Goal: Communication & Community: Answer question/provide support

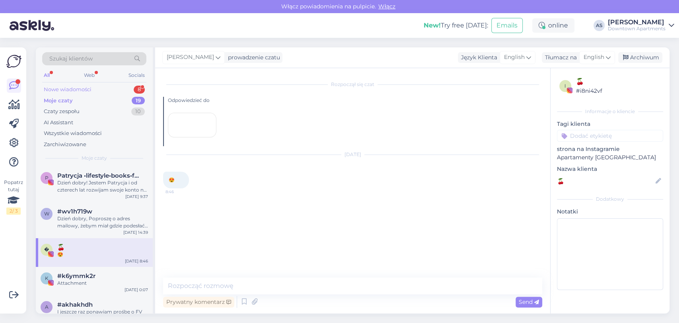
click at [111, 86] on div "Nowe wiadomości 8" at bounding box center [94, 89] width 104 height 11
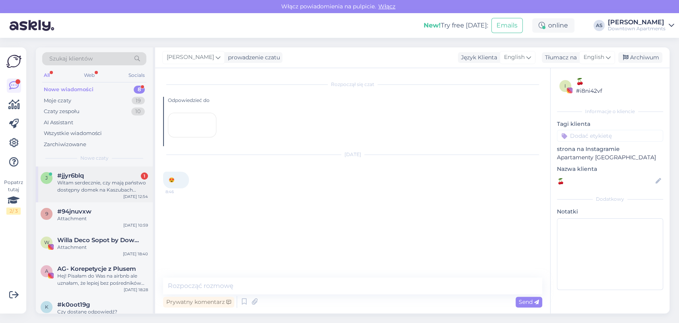
click at [64, 189] on div "Witam serdecznie, czy mają państwo dostępny domek na Kaszubach Szarlota od jutr…" at bounding box center [102, 186] width 91 height 14
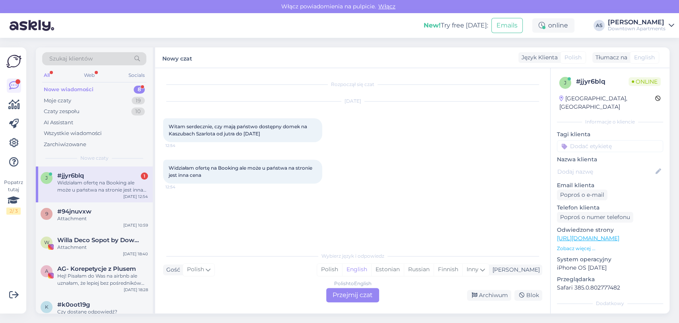
click at [347, 288] on div "Polish to English Przejmij czat" at bounding box center [352, 295] width 53 height 14
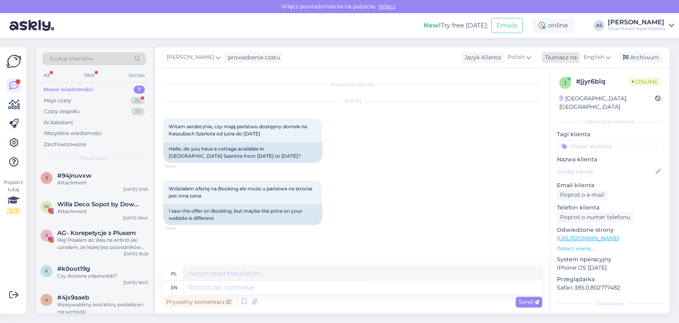
click at [591, 55] on span "English" at bounding box center [594, 57] width 21 height 9
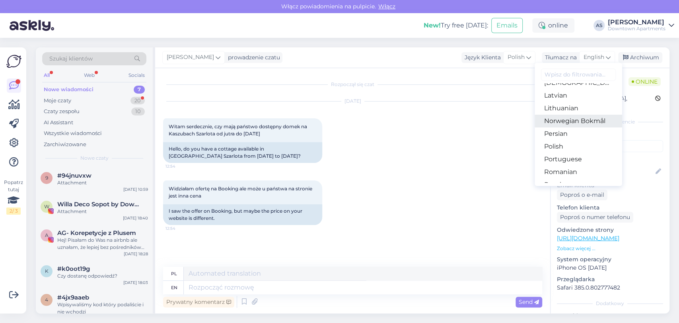
scroll to position [221, 0]
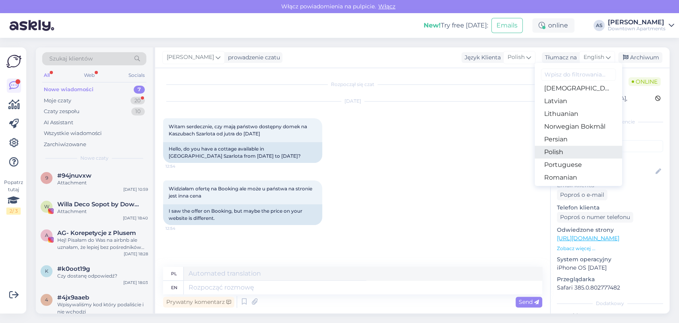
click at [575, 147] on link "Polish" at bounding box center [579, 152] width 88 height 13
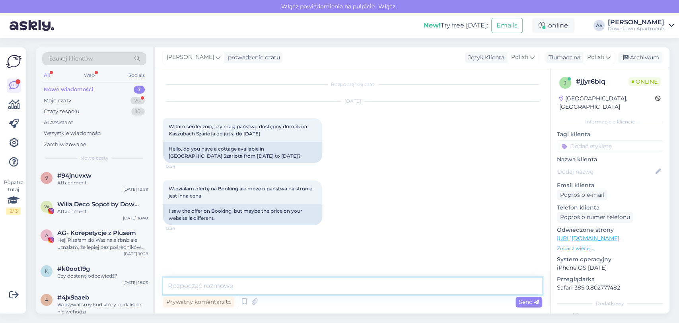
click at [410, 282] on textarea at bounding box center [352, 285] width 379 height 17
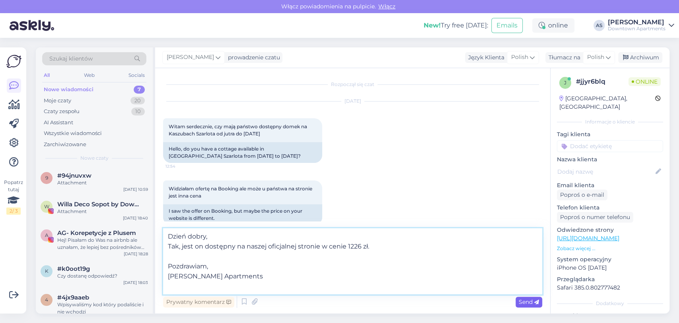
type textarea "Dzień dobry, Tak, jest on dostępny na naszej oficjalnej stronie w cenie 1226 zł…"
click at [532, 301] on span "Send" at bounding box center [529, 301] width 20 height 7
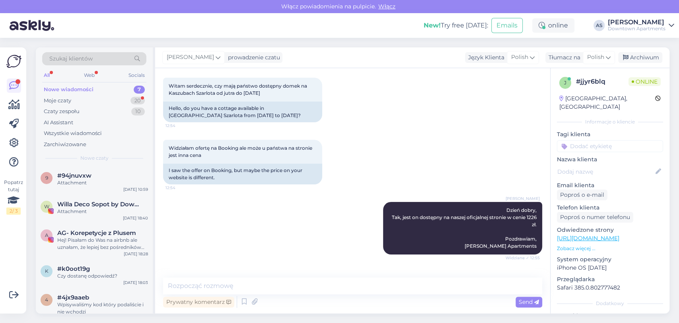
scroll to position [75, 0]
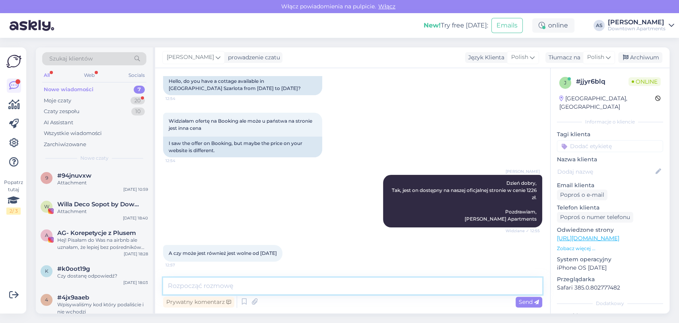
click at [235, 283] on textarea at bounding box center [352, 285] width 379 height 17
type textarea "J"
paste textarea "1947 zł"
type textarea "Tak, jest on w cenie 1947 zł."
click at [453, 294] on div "Prywatny komentarz Send" at bounding box center [352, 301] width 379 height 15
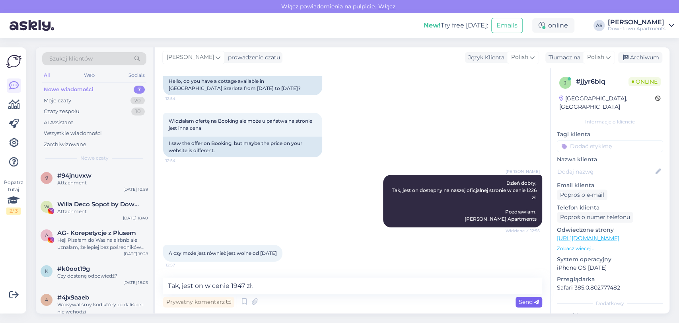
click at [528, 302] on span "Send" at bounding box center [529, 301] width 20 height 7
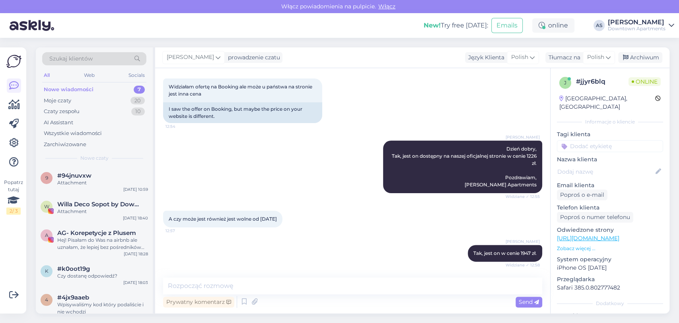
scroll to position [150, 0]
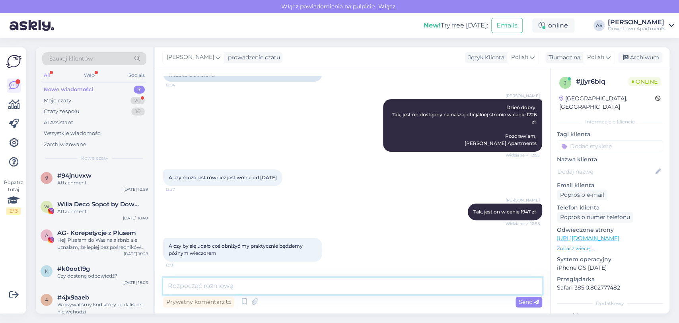
click at [277, 281] on textarea at bounding box center [352, 285] width 379 height 17
type textarea "N"
type textarea "Niestety nie ma takiej możliwości."
click at [529, 302] on span "Send" at bounding box center [529, 301] width 20 height 7
